Goal: Use online tool/utility: Utilize a website feature to perform a specific function

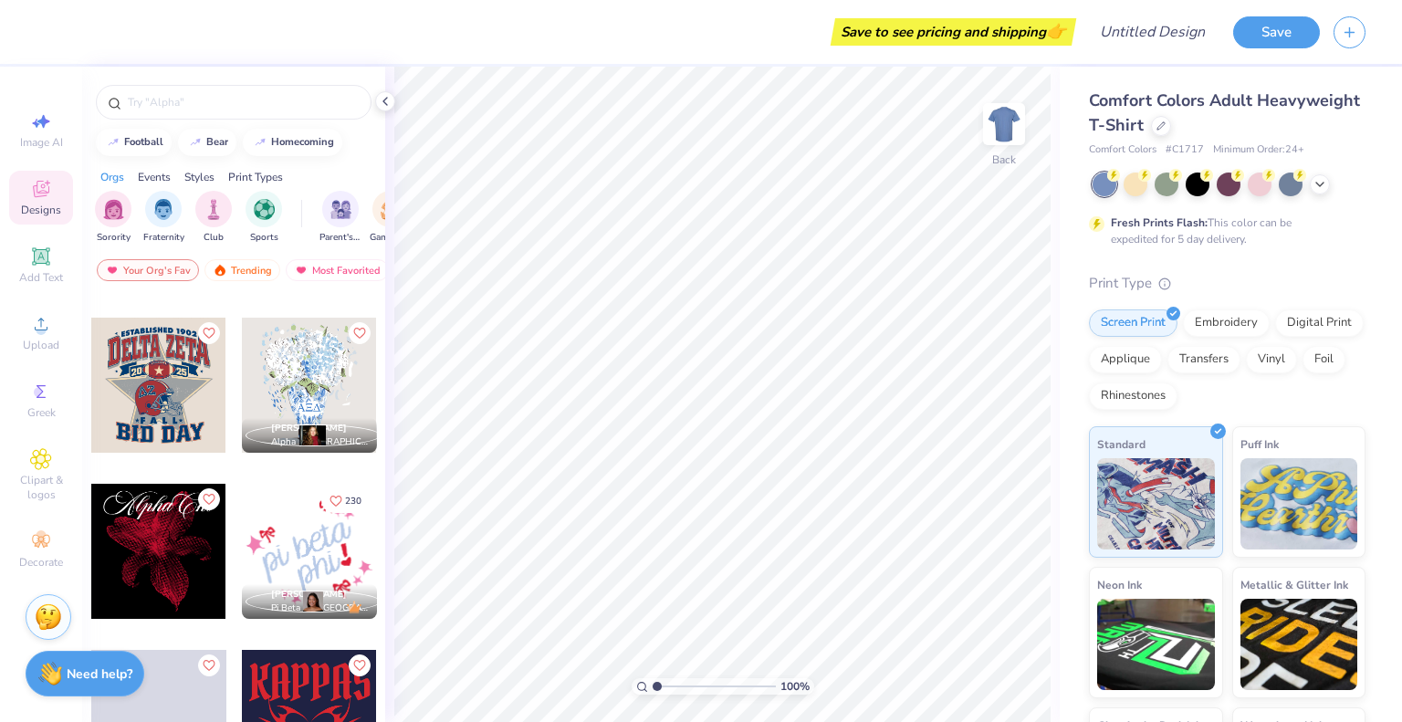
scroll to position [2140, 0]
click at [199, 390] on div at bounding box center [158, 384] width 135 height 135
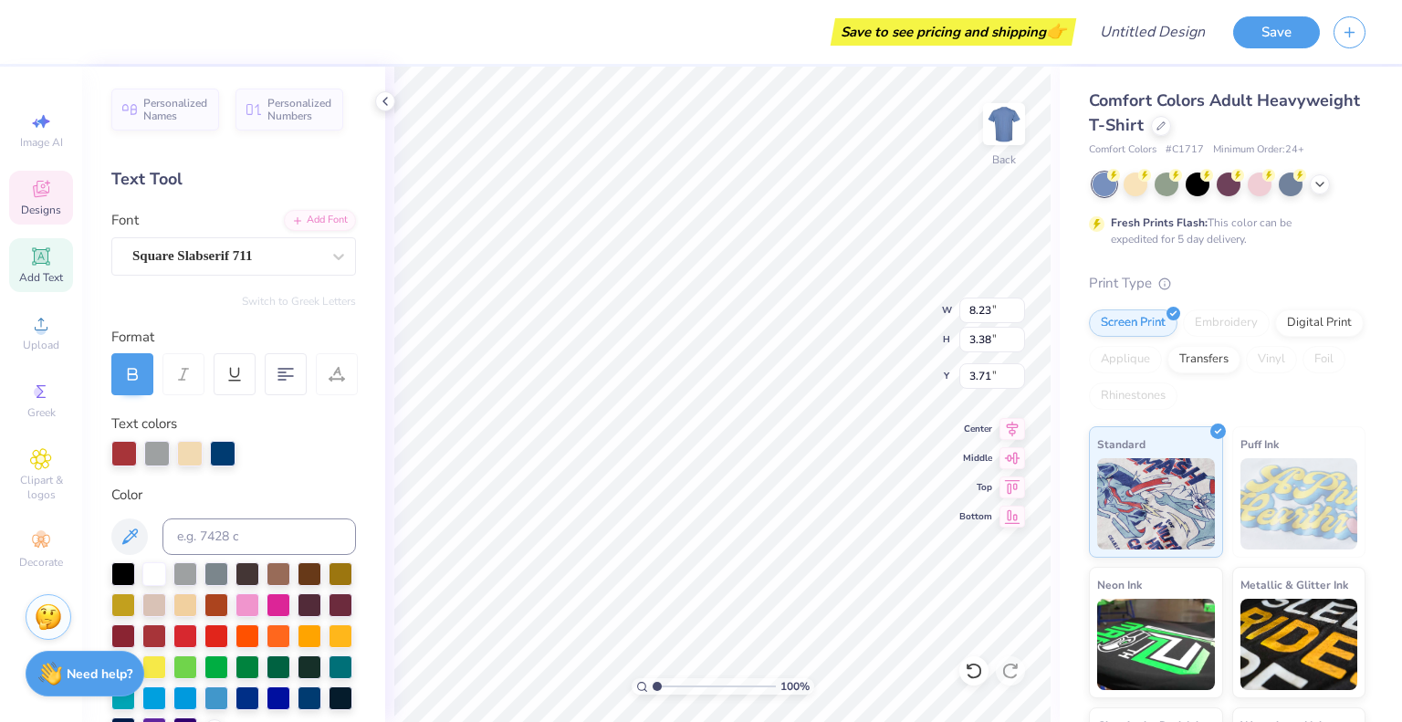
scroll to position [15, 4]
type textarea "lpha delta P"
type input "1.78"
type input "3.62"
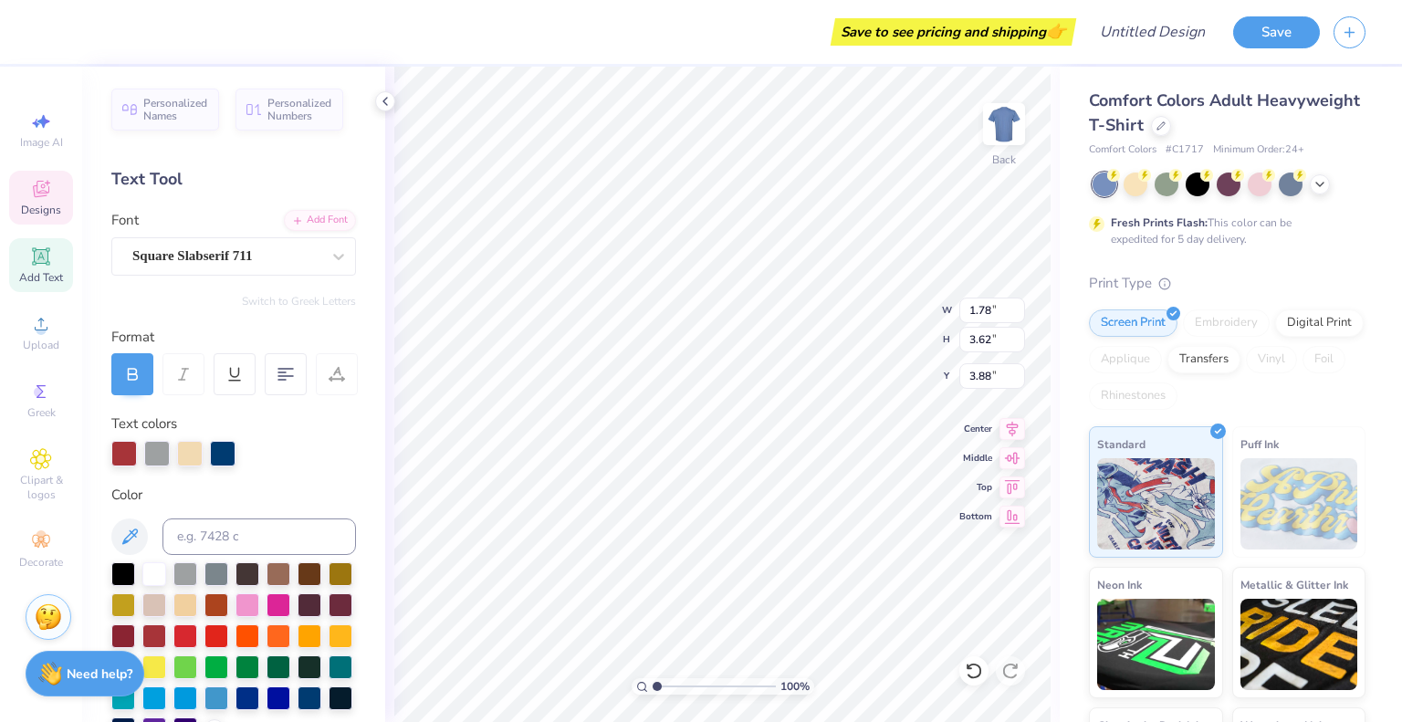
type input "3.88"
type input "1.46"
type input "3.74"
type textarea "A"
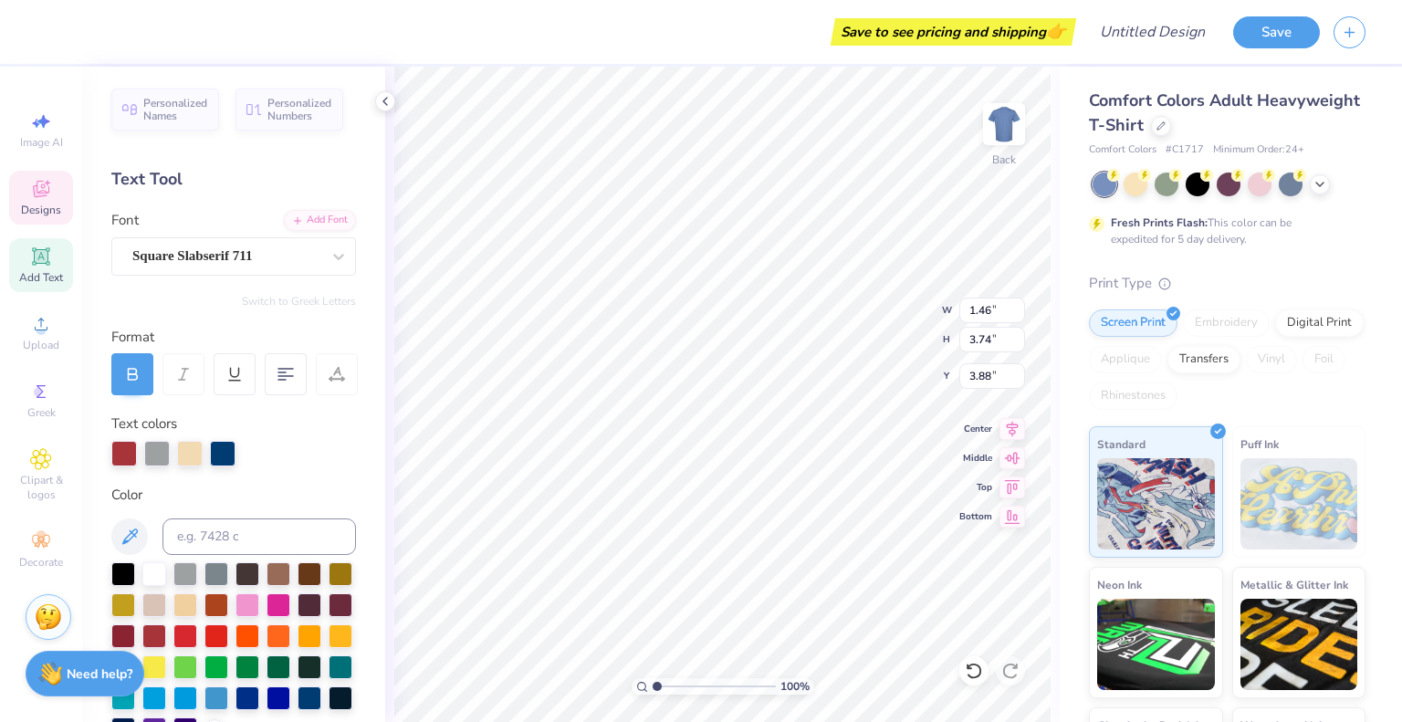
type input "1.78"
type input "3.62"
type textarea "I"
type input "9.61"
type input "2.40"
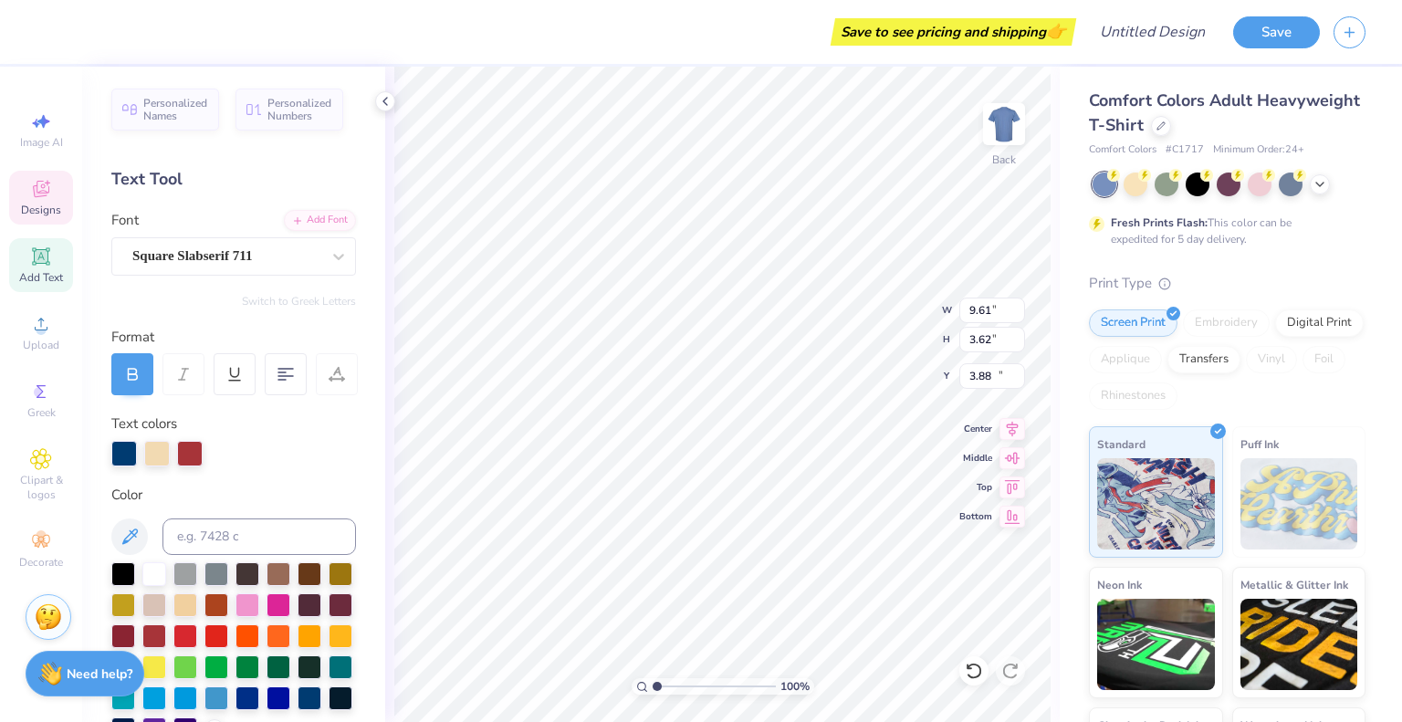
type input "13.26"
type input "1.78"
type input "3.76"
type input "3.82"
type input "1.58"
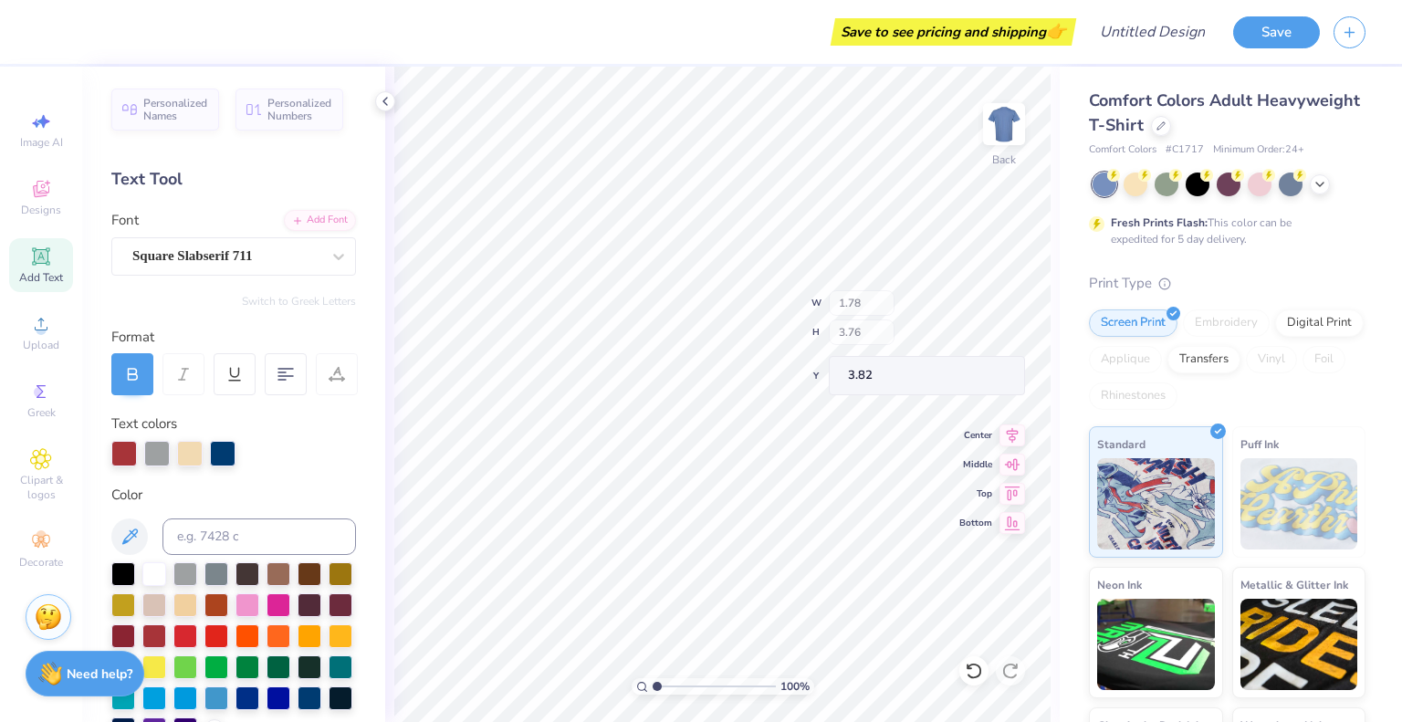
type input "3.34"
click at [971, 667] on icon at bounding box center [970, 667] width 4 height 4
type input "1.78"
type input "3.62"
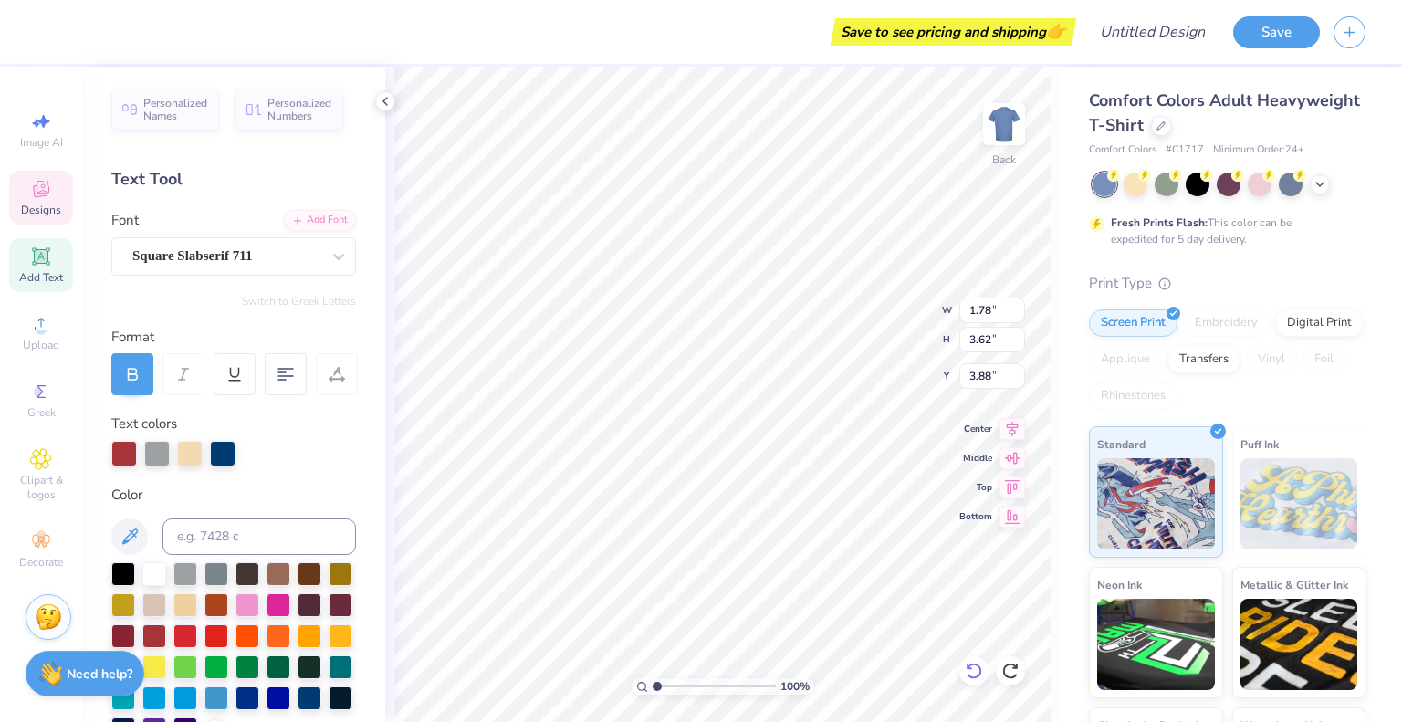
type input "3.88"
type textarea "i"
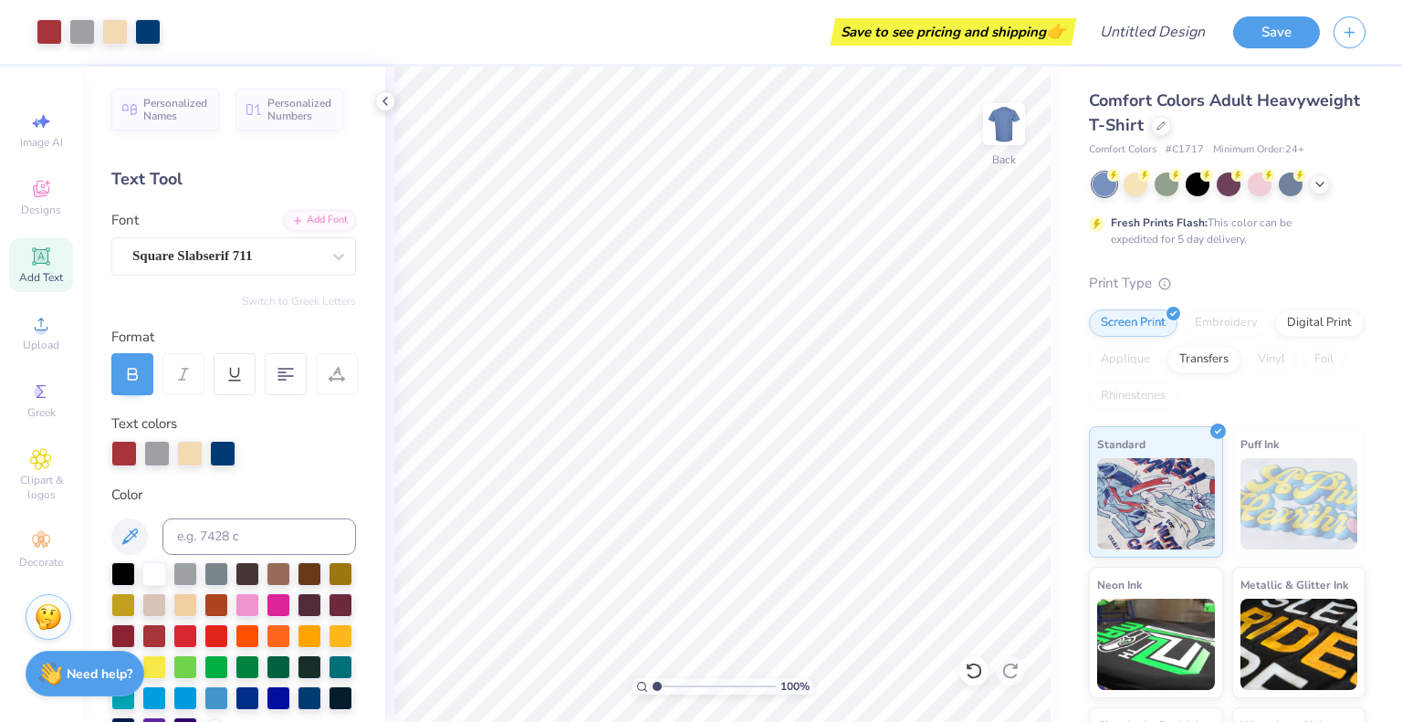
click at [1348, 334] on div "Screen Print Embroidery Digital Print Applique Transfers Vinyl Foil Rhinestones" at bounding box center [1227, 359] width 277 height 100
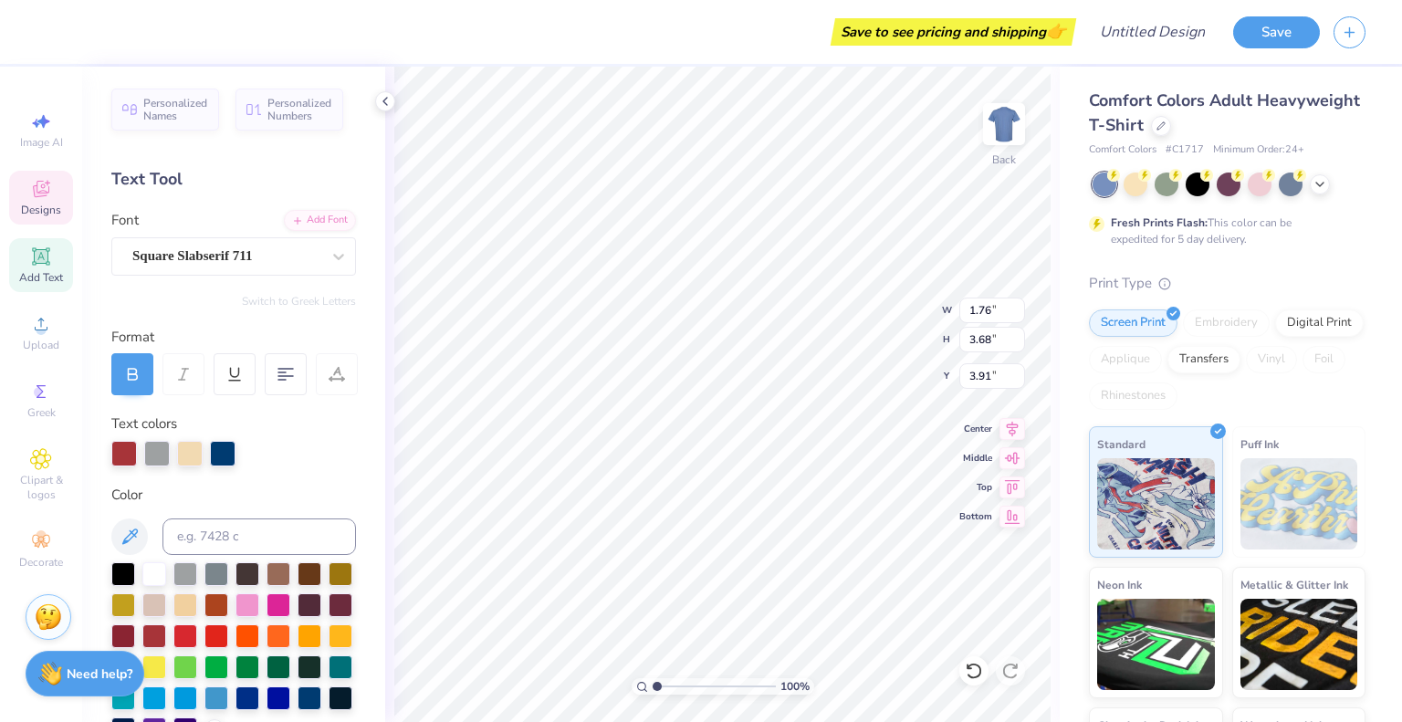
type input "1.76"
type input "3.68"
type input "3.91"
type input "3.62"
type input "3.59"
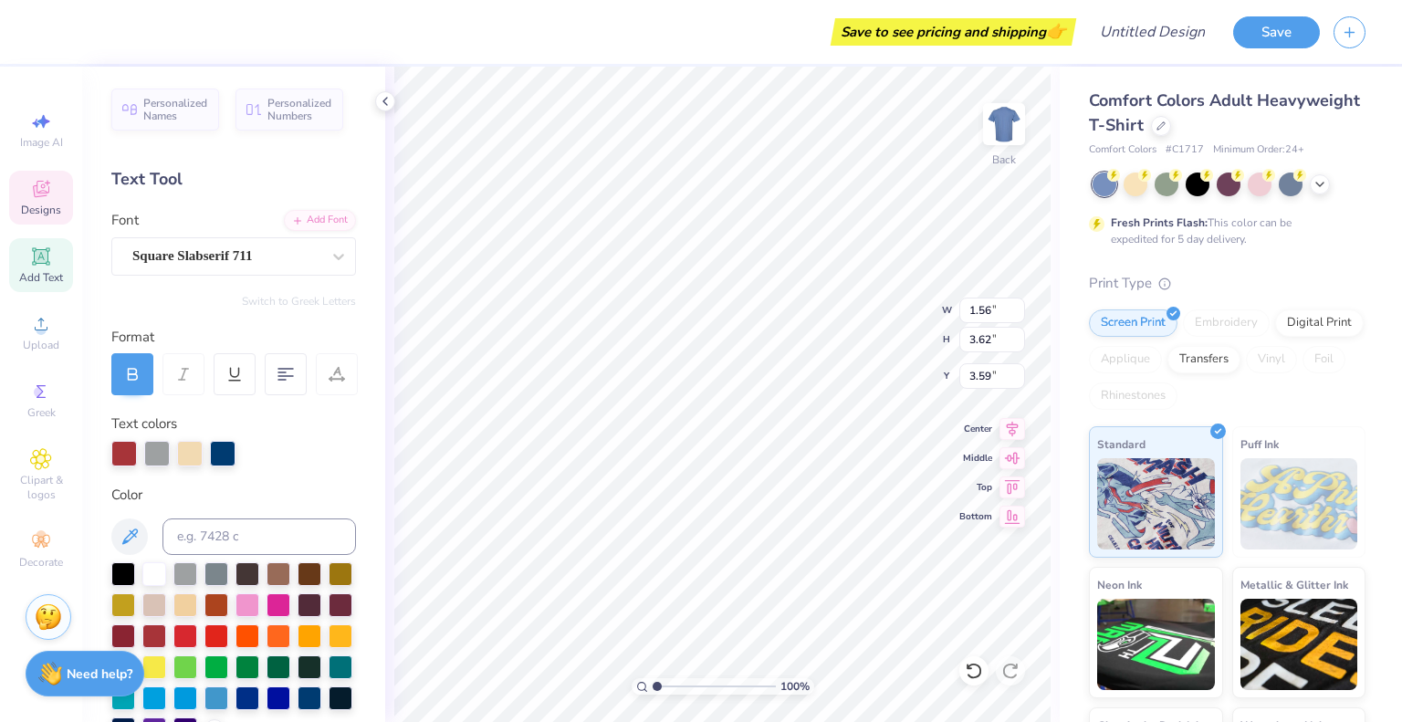
type input "1.56"
type input "3.20"
type input "4.02"
type textarea "lpha delta Pi"
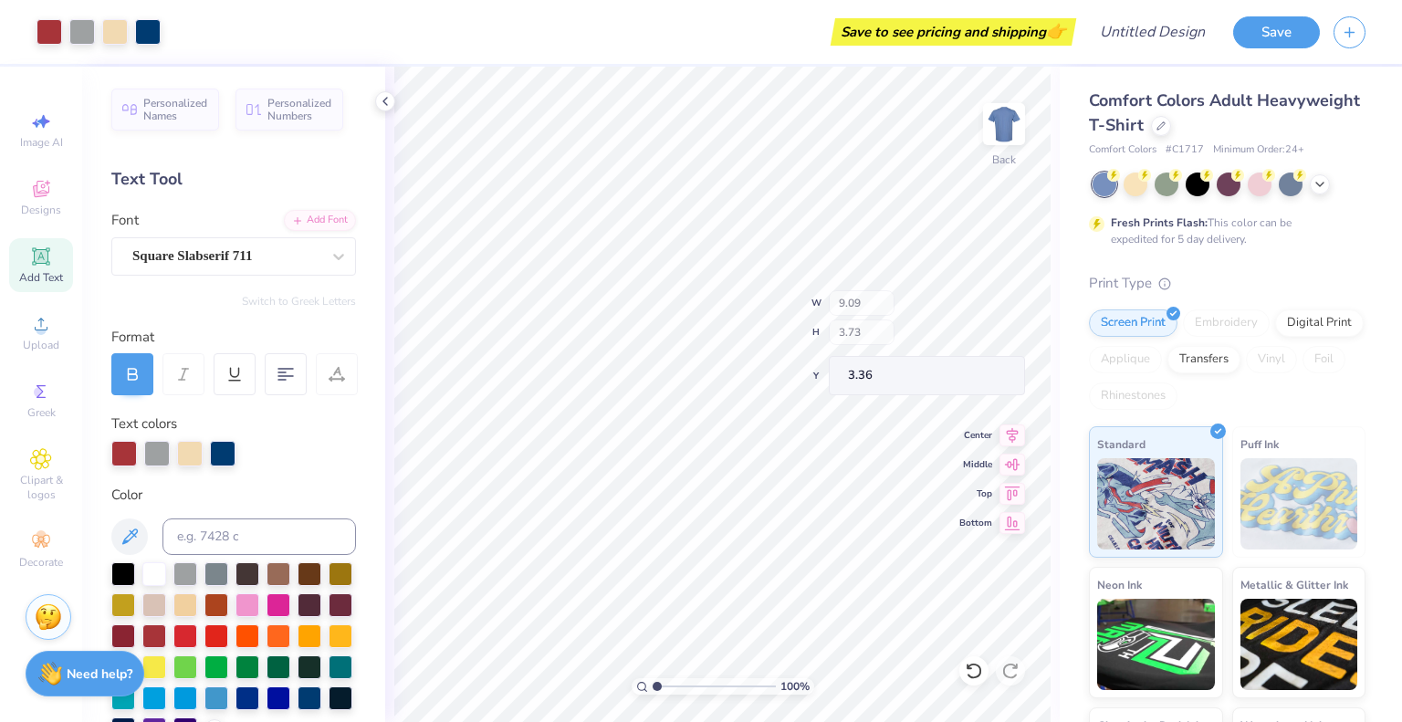
type input "9.09"
type input "3.73"
type input "3.36"
type input "3.53"
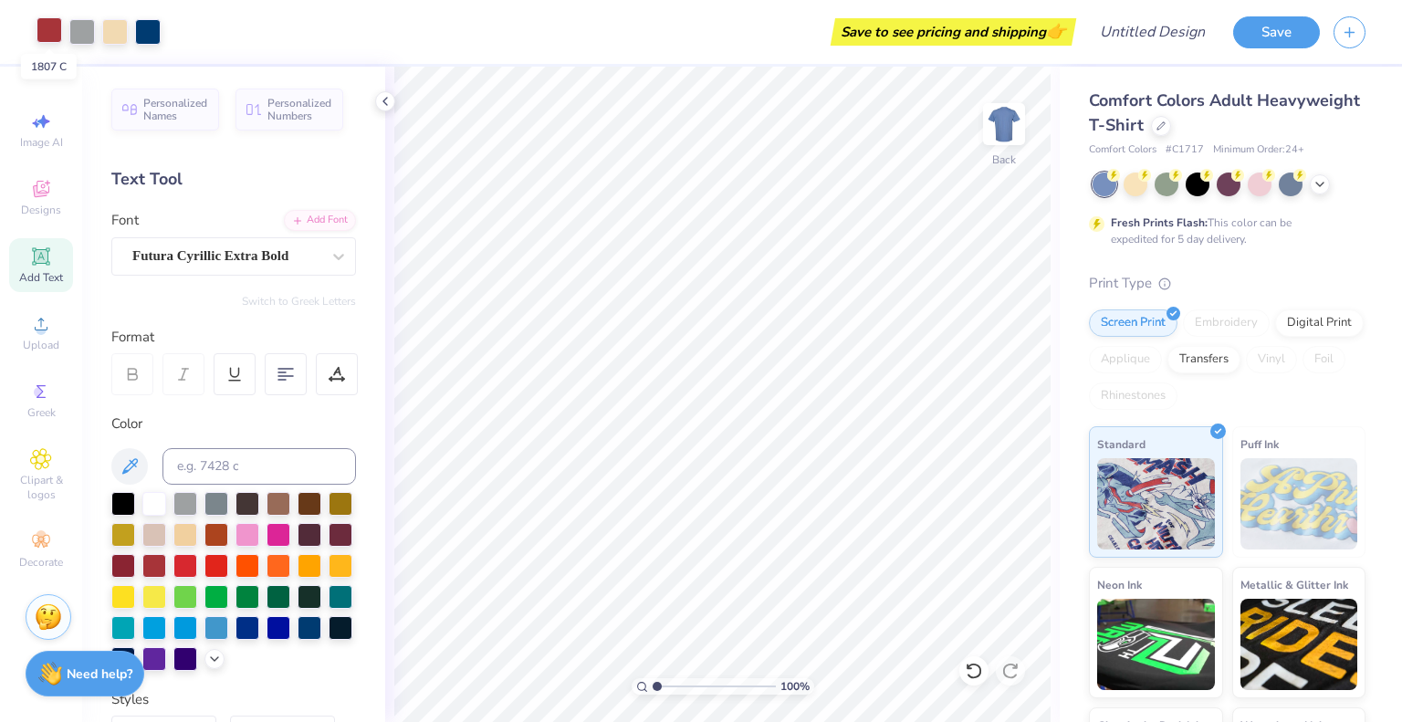
click at [45, 37] on div at bounding box center [50, 30] width 26 height 26
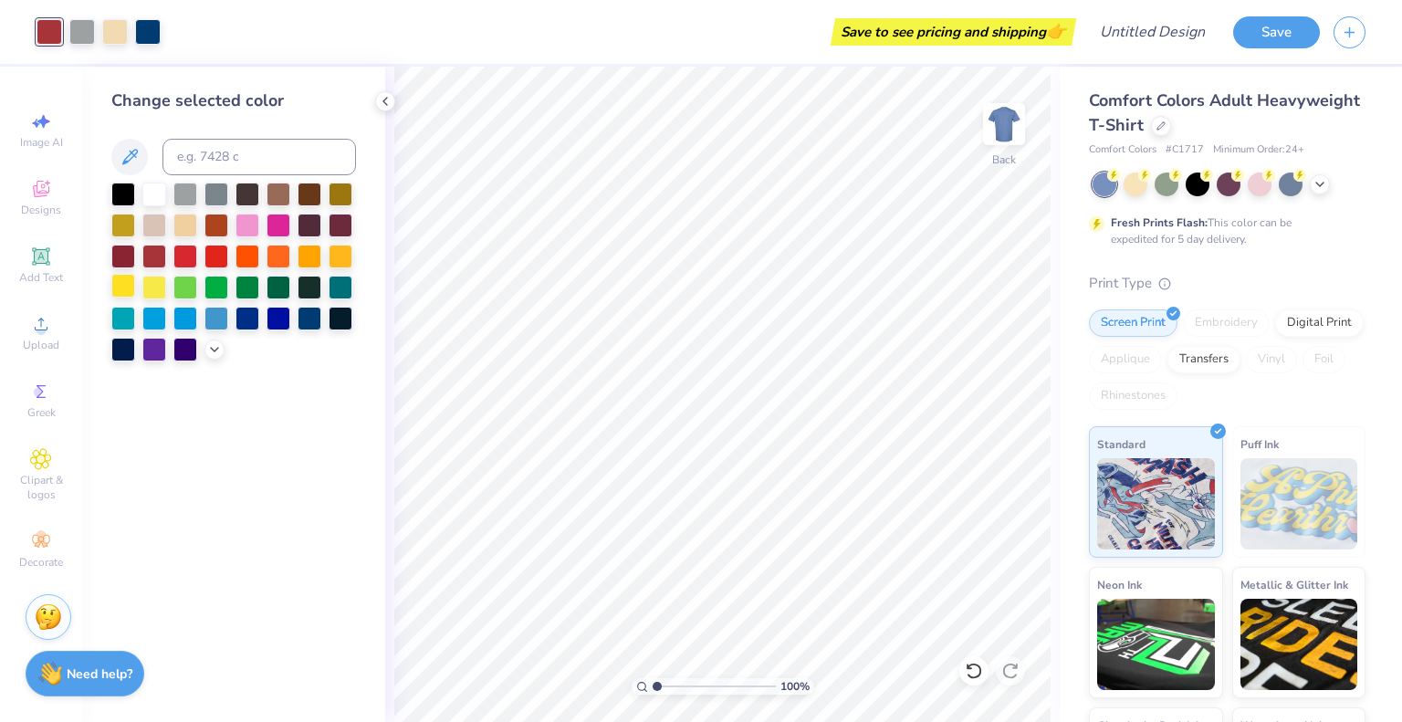
click at [127, 283] on div at bounding box center [123, 286] width 24 height 24
click at [125, 222] on div at bounding box center [123, 224] width 24 height 24
click at [157, 43] on div at bounding box center [148, 30] width 26 height 26
click at [113, 197] on div at bounding box center [123, 193] width 24 height 24
click at [1133, 185] on div at bounding box center [1136, 183] width 24 height 24
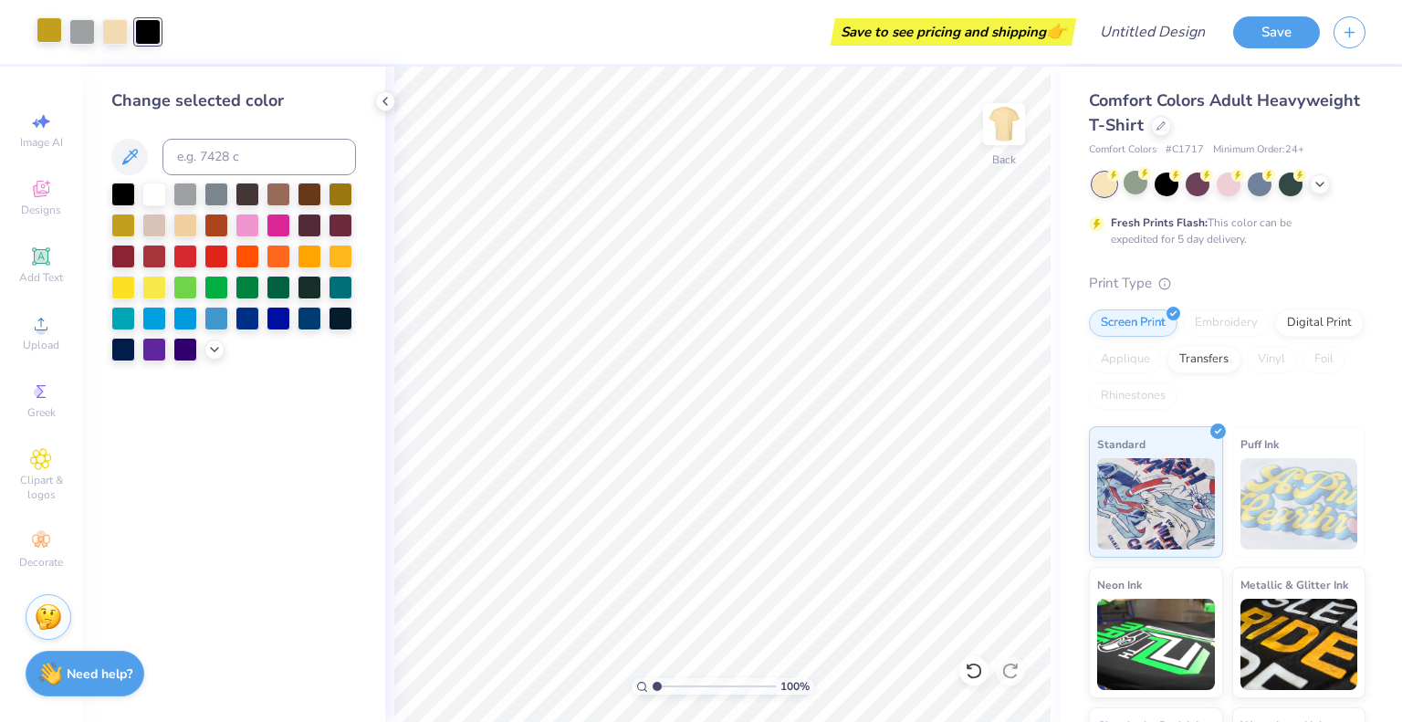
click at [44, 31] on div at bounding box center [50, 30] width 26 height 26
click at [156, 229] on div at bounding box center [154, 224] width 24 height 24
click at [152, 193] on div at bounding box center [154, 193] width 24 height 24
click at [75, 32] on div at bounding box center [82, 30] width 26 height 26
click at [241, 203] on div at bounding box center [248, 193] width 24 height 24
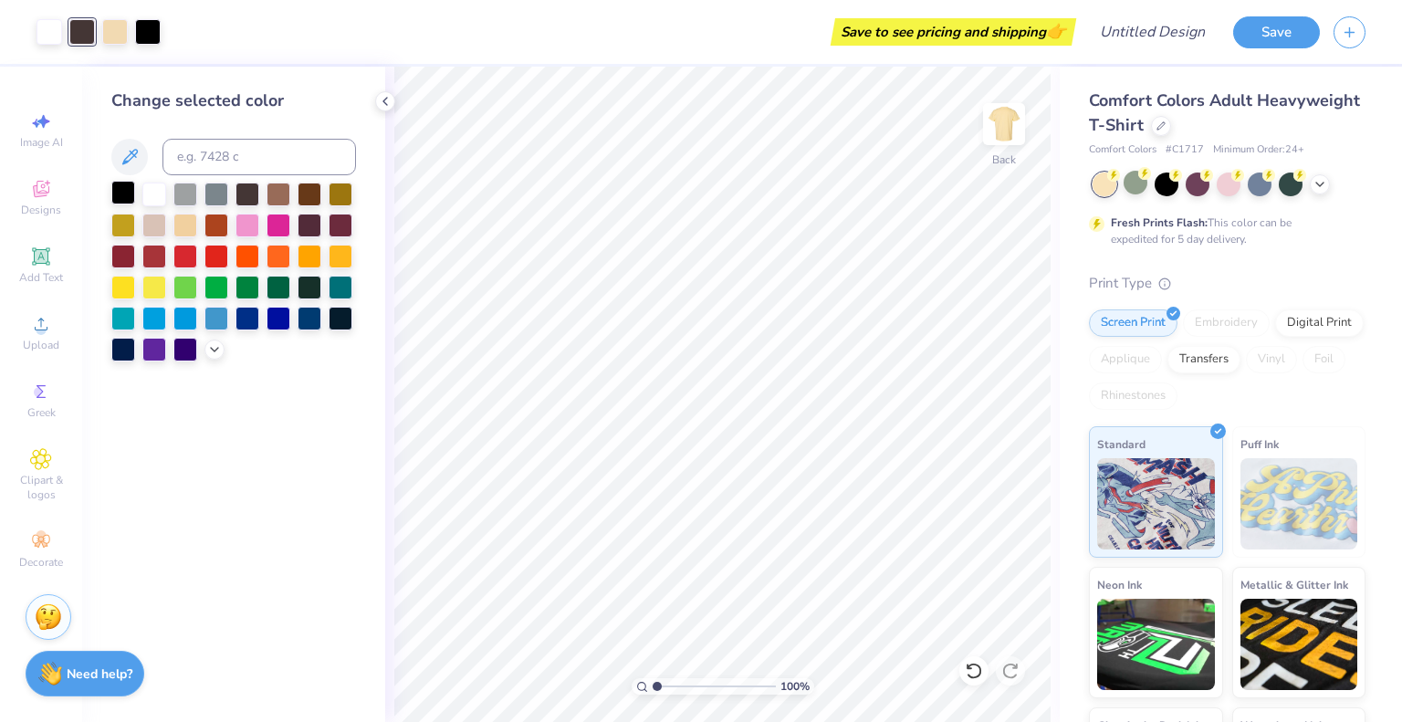
click at [120, 188] on div at bounding box center [123, 193] width 24 height 24
click at [120, 229] on div at bounding box center [123, 224] width 24 height 24
click at [117, 24] on div at bounding box center [115, 30] width 26 height 26
click at [124, 194] on div at bounding box center [123, 193] width 24 height 24
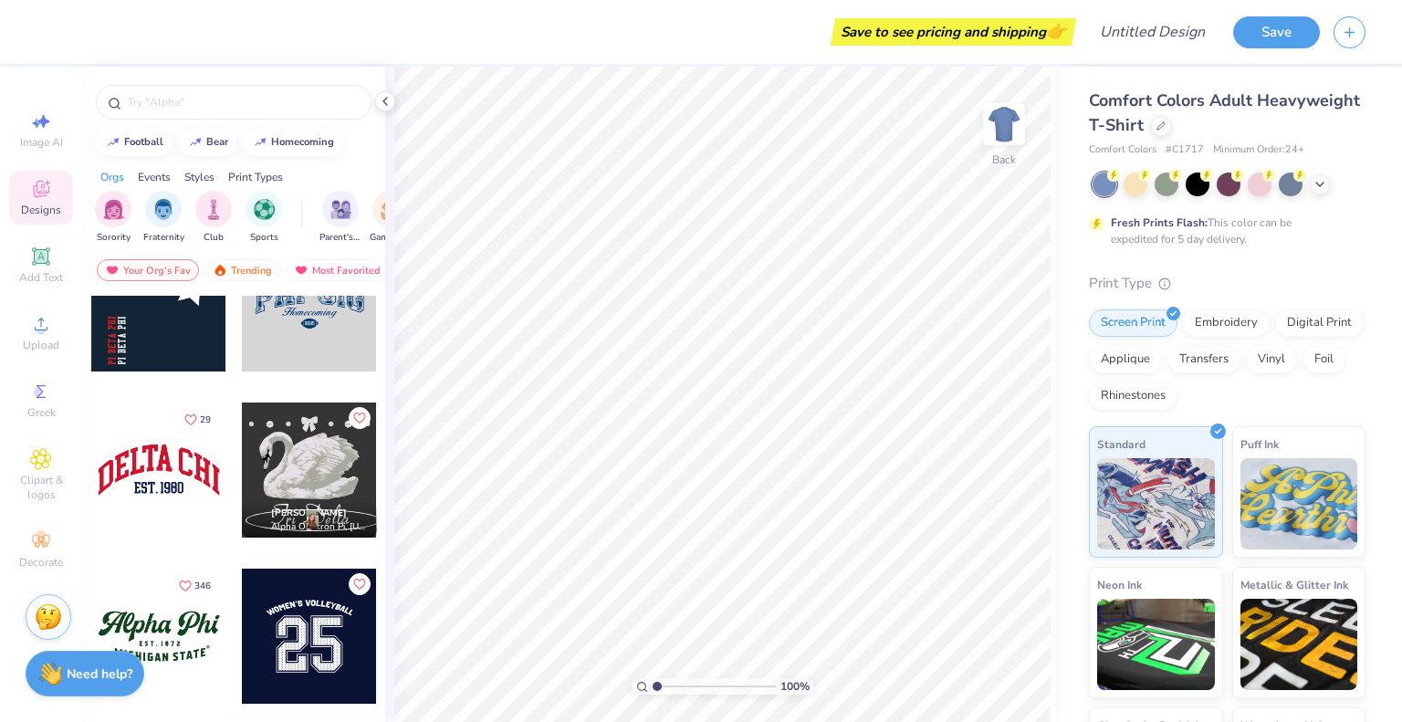
scroll to position [1391, 0]
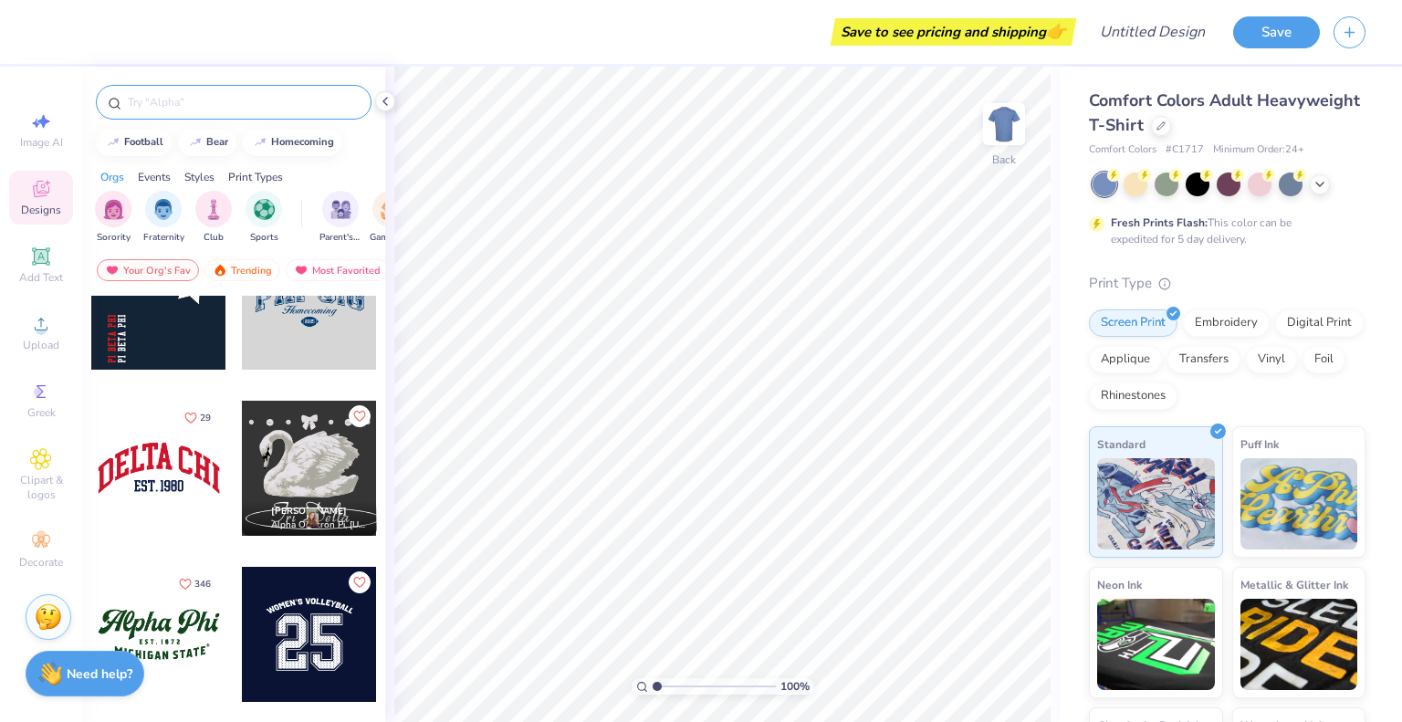
click at [222, 109] on input "text" at bounding box center [243, 102] width 234 height 18
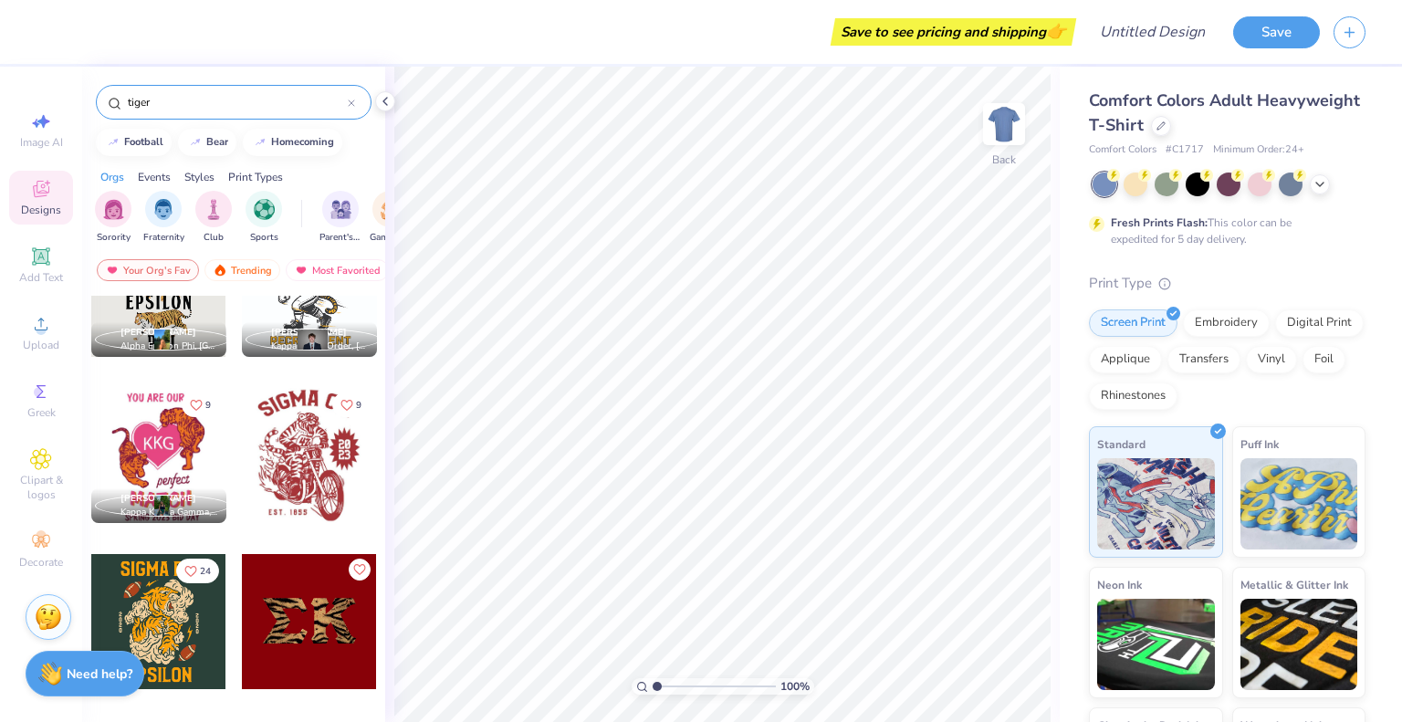
scroll to position [0, 0]
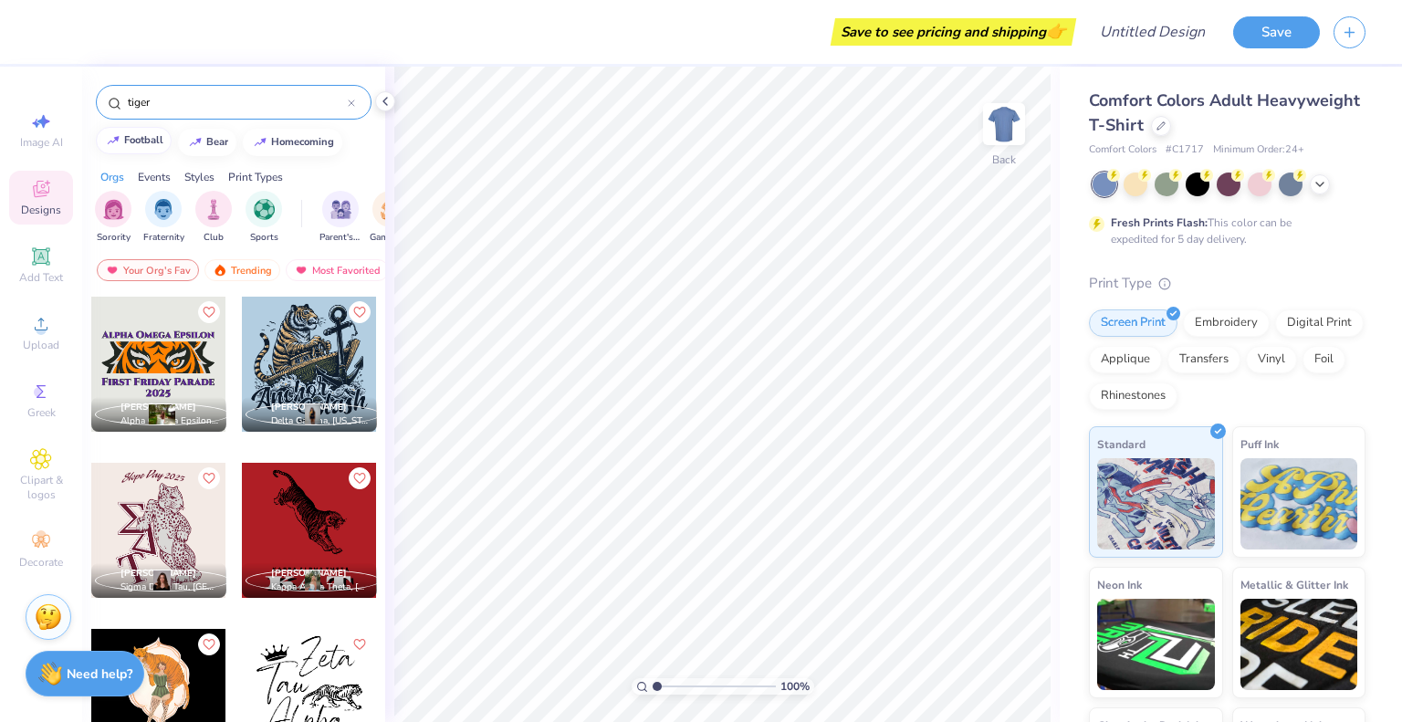
click at [142, 145] on div "football" at bounding box center [143, 140] width 39 height 10
type input "football"
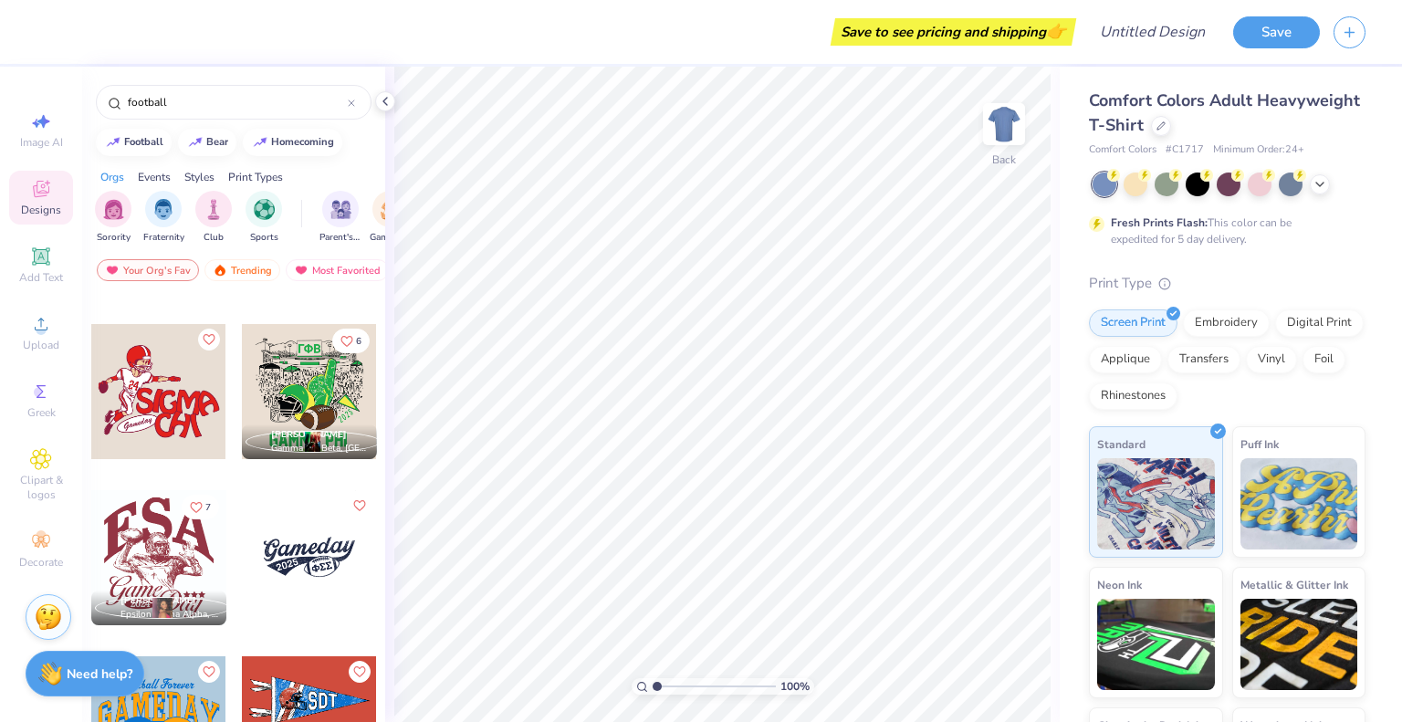
scroll to position [2145, 0]
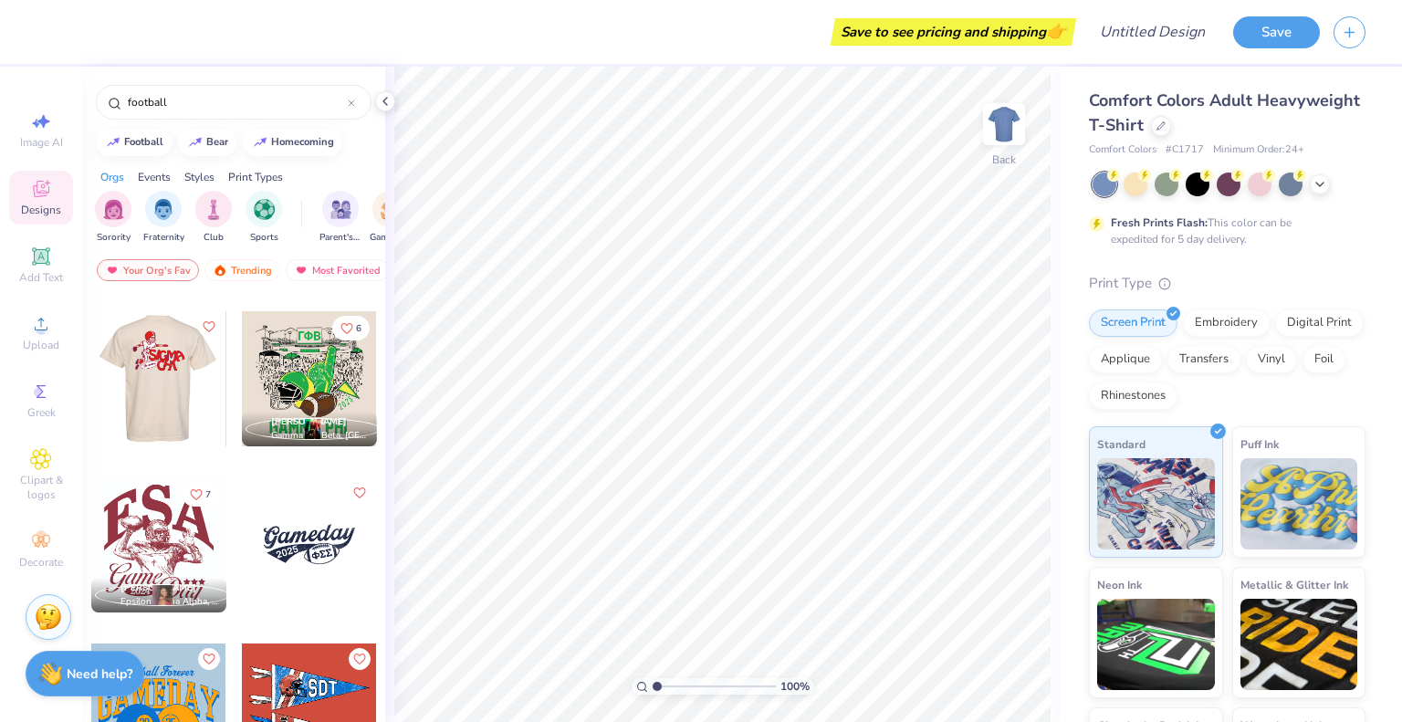
click at [146, 375] on div at bounding box center [158, 378] width 405 height 135
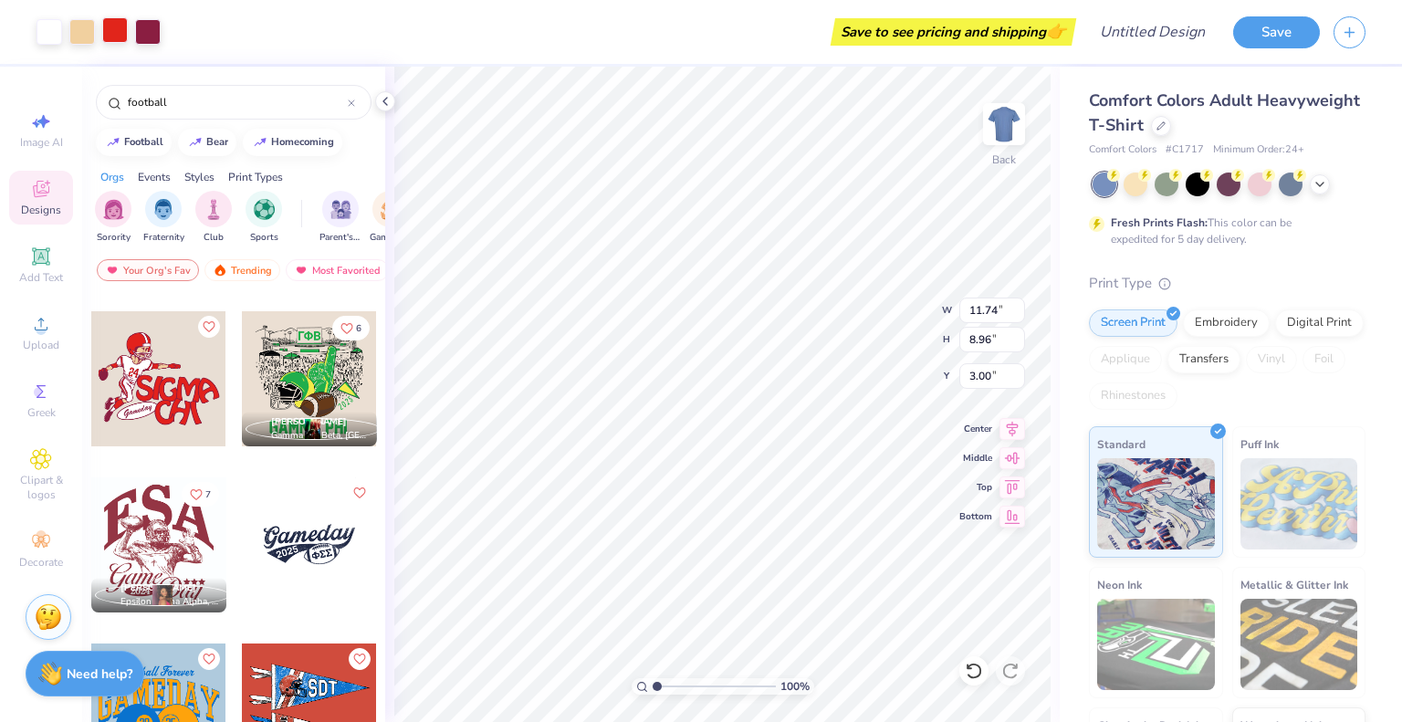
click at [110, 33] on div at bounding box center [115, 30] width 26 height 26
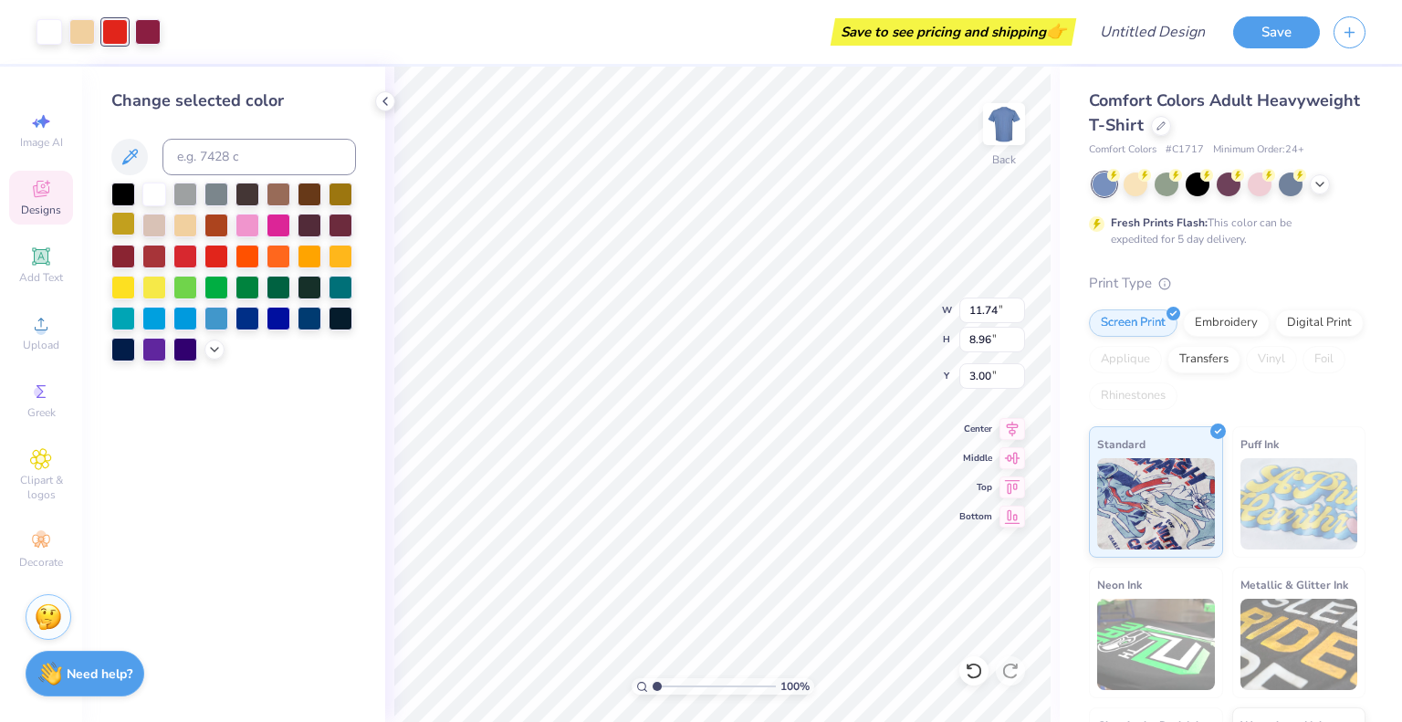
click at [124, 223] on div at bounding box center [123, 224] width 24 height 24
click at [147, 36] on div at bounding box center [148, 30] width 26 height 26
click at [120, 196] on div at bounding box center [123, 193] width 24 height 24
